Goal: Task Accomplishment & Management: Use online tool/utility

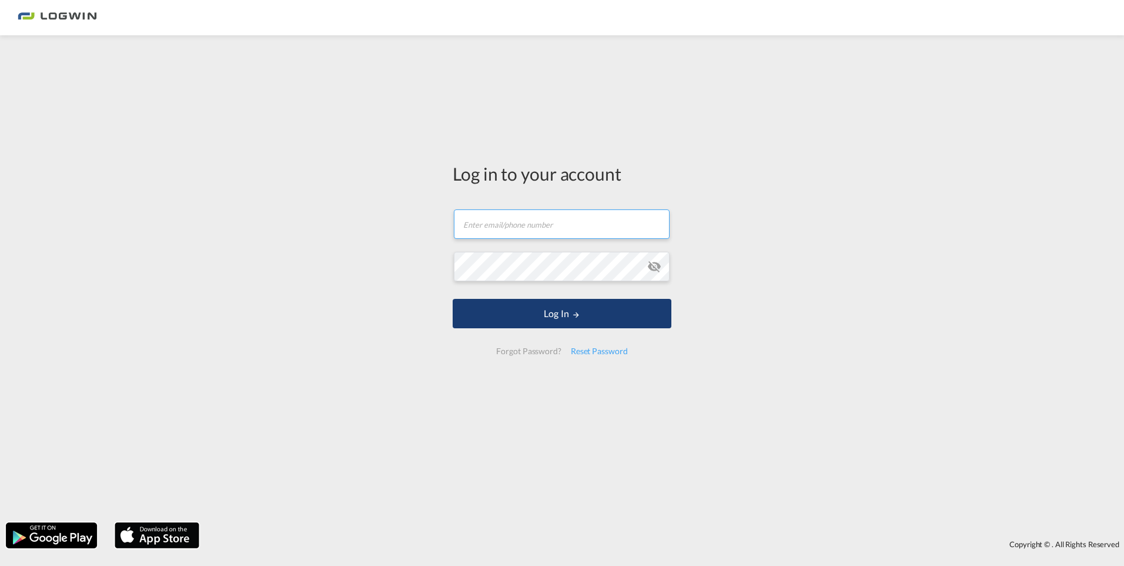
type input "[PERSON_NAME][EMAIL_ADDRESS][DOMAIN_NAME]"
click at [533, 308] on button "Log In" at bounding box center [562, 313] width 219 height 29
